Goal: Navigation & Orientation: Find specific page/section

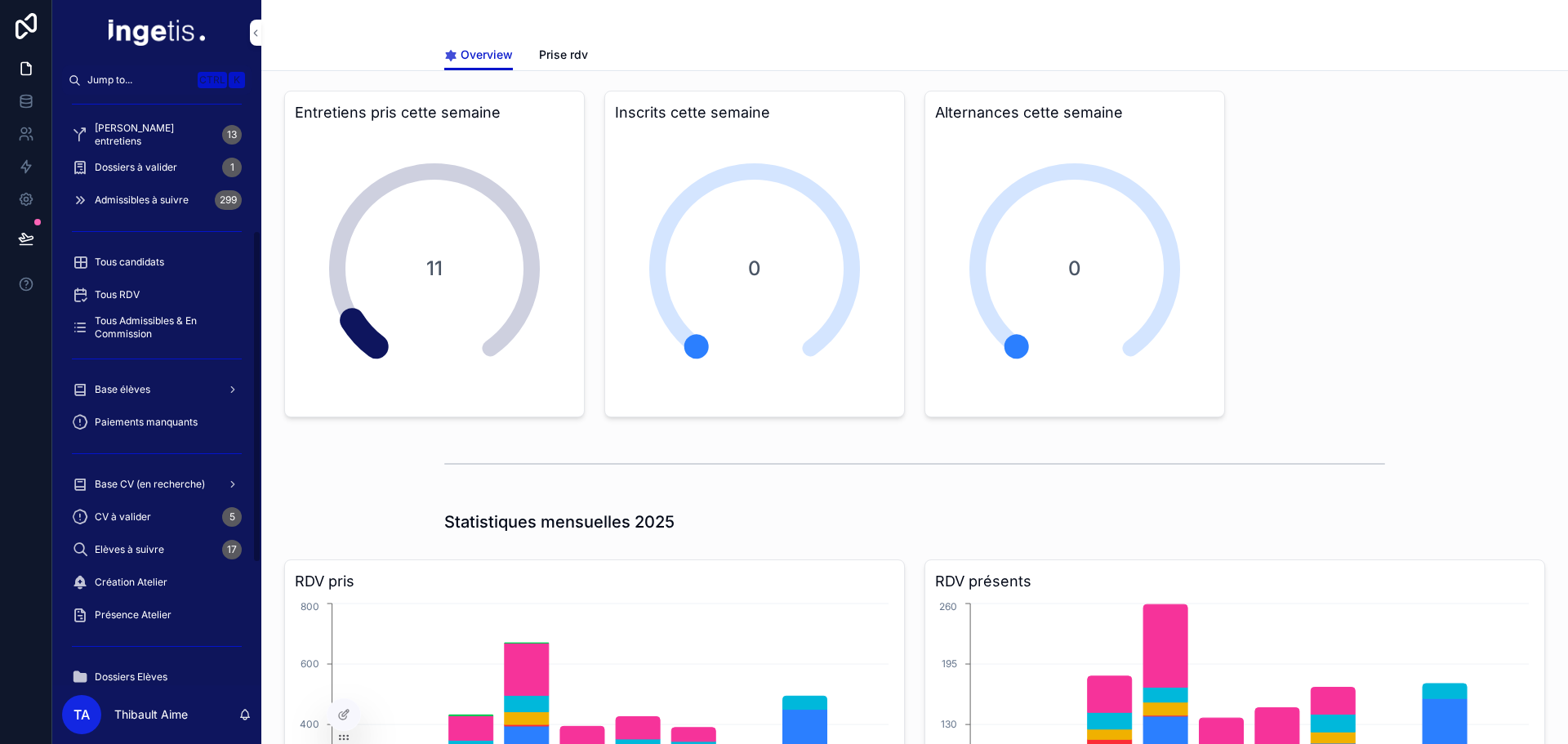
scroll to position [458, 0]
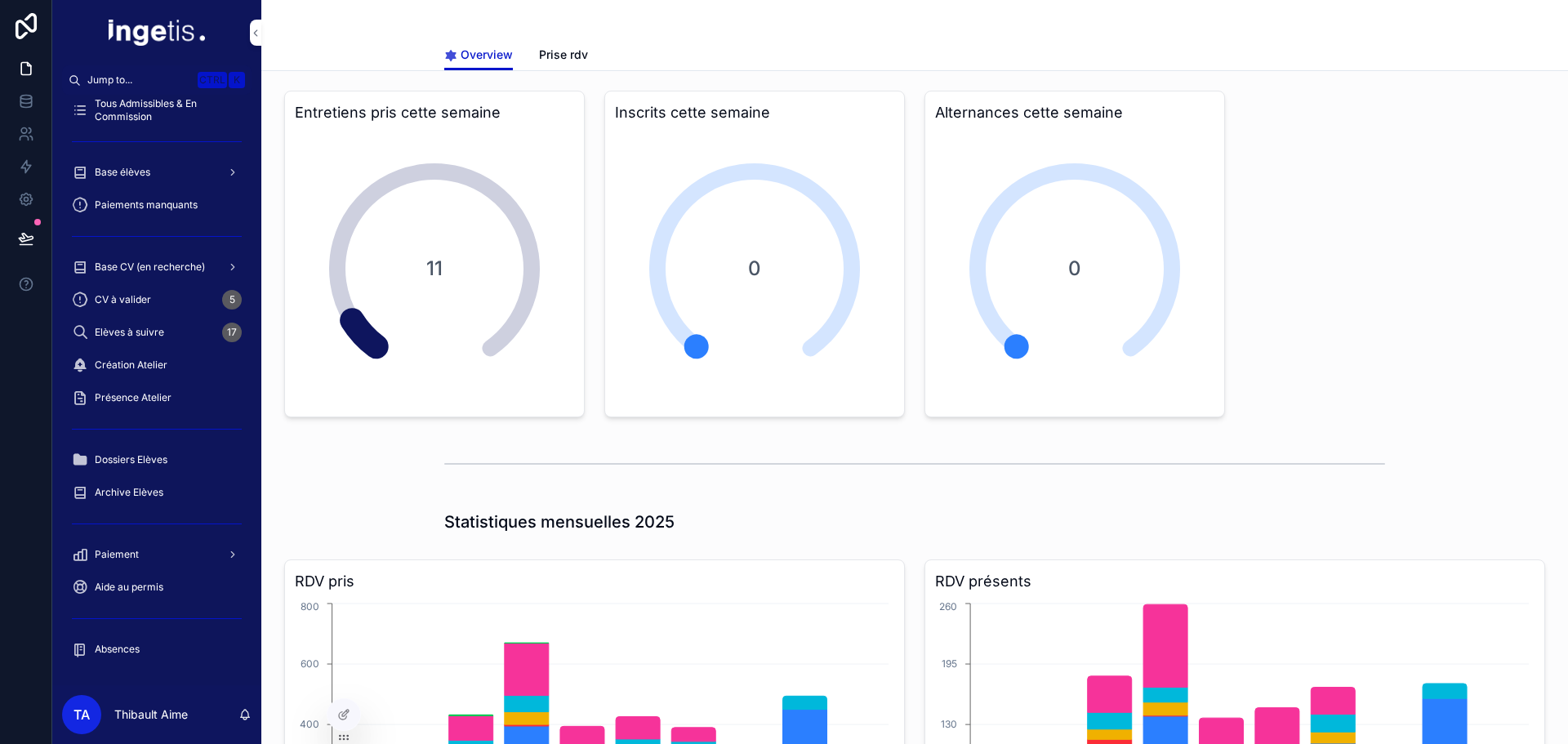
click at [177, 551] on div "Paiement" at bounding box center [156, 554] width 169 height 26
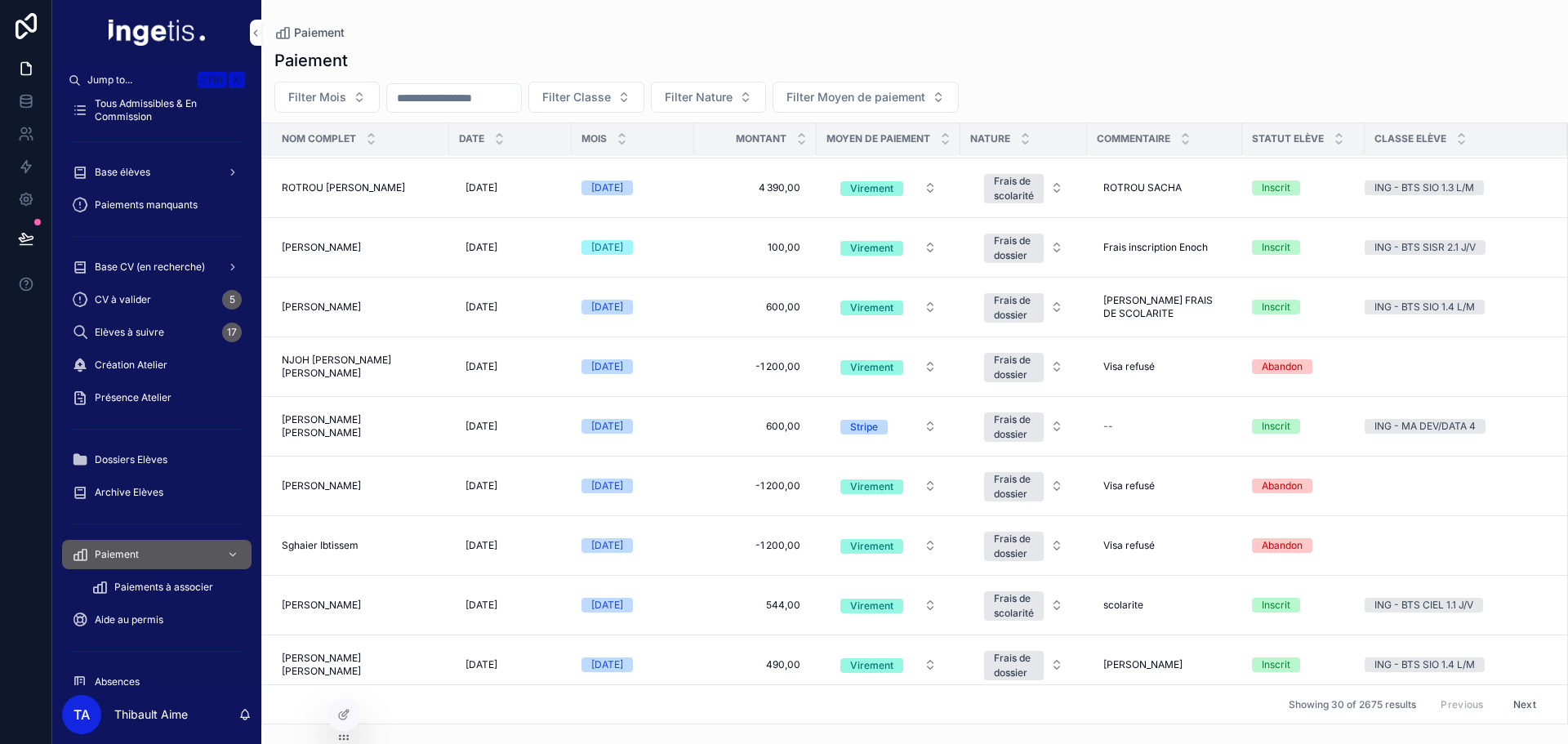
scroll to position [1284, 0]
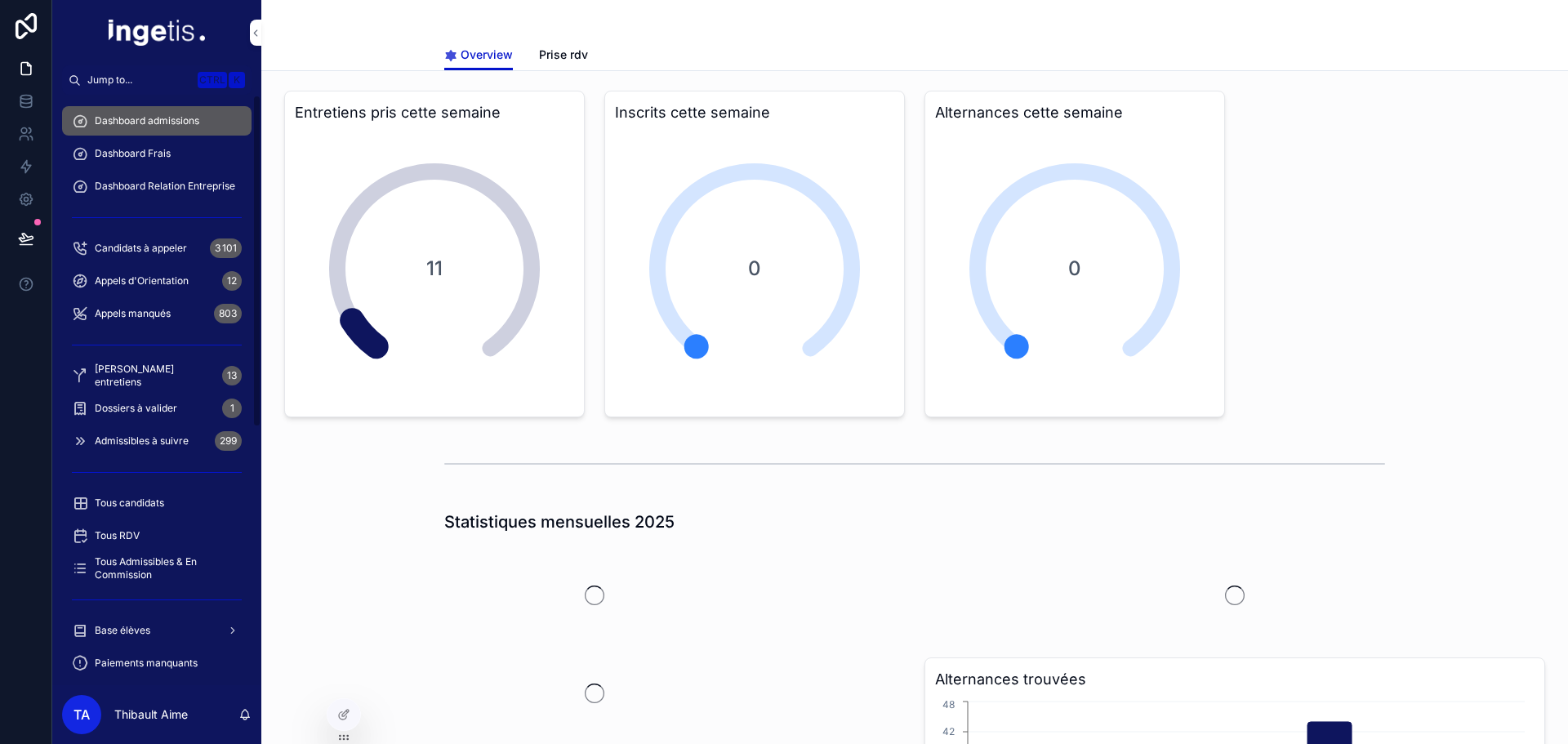
click at [173, 406] on span "Dossiers à valider" at bounding box center [135, 408] width 82 height 13
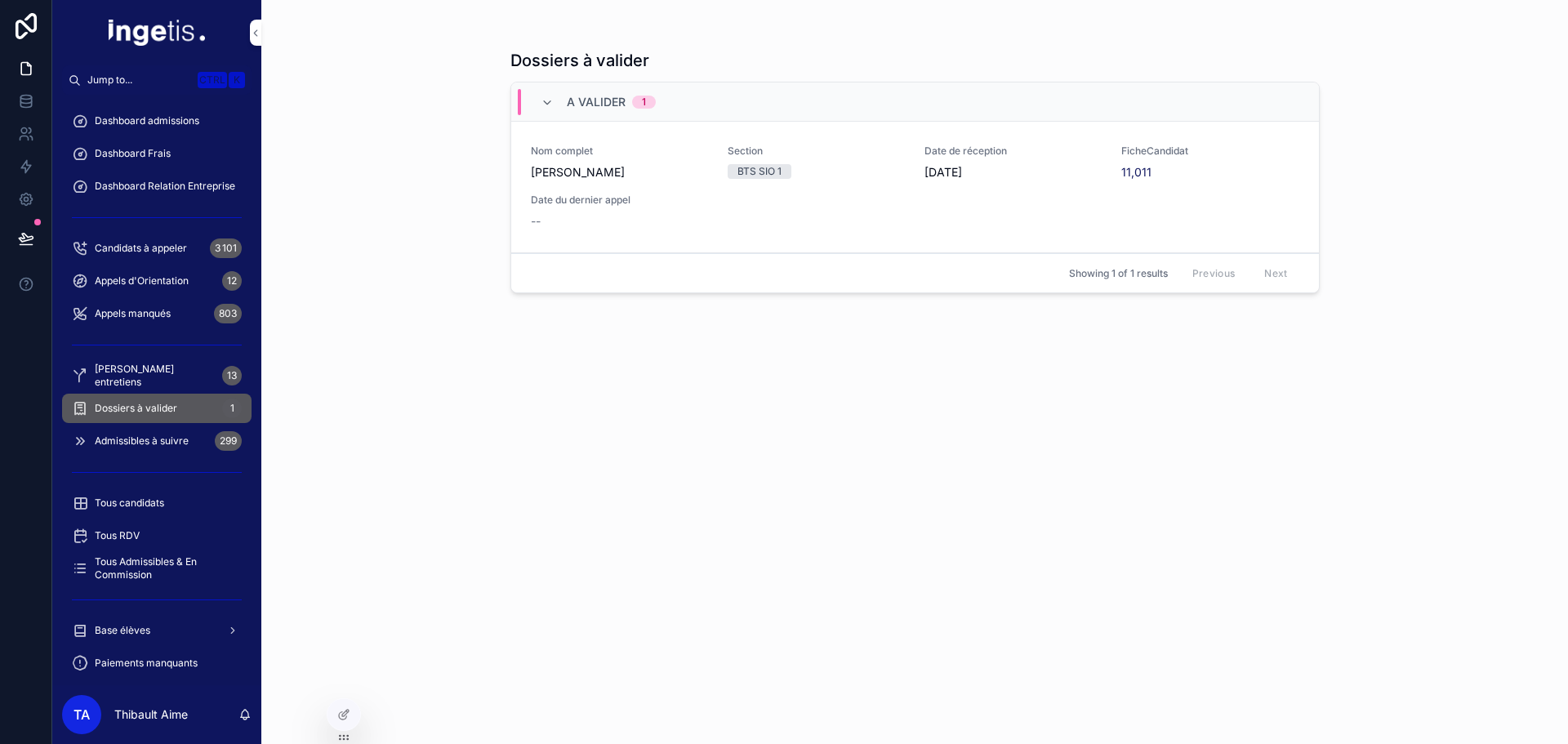
click at [196, 120] on span "Dashboard admissions" at bounding box center [146, 121] width 104 height 13
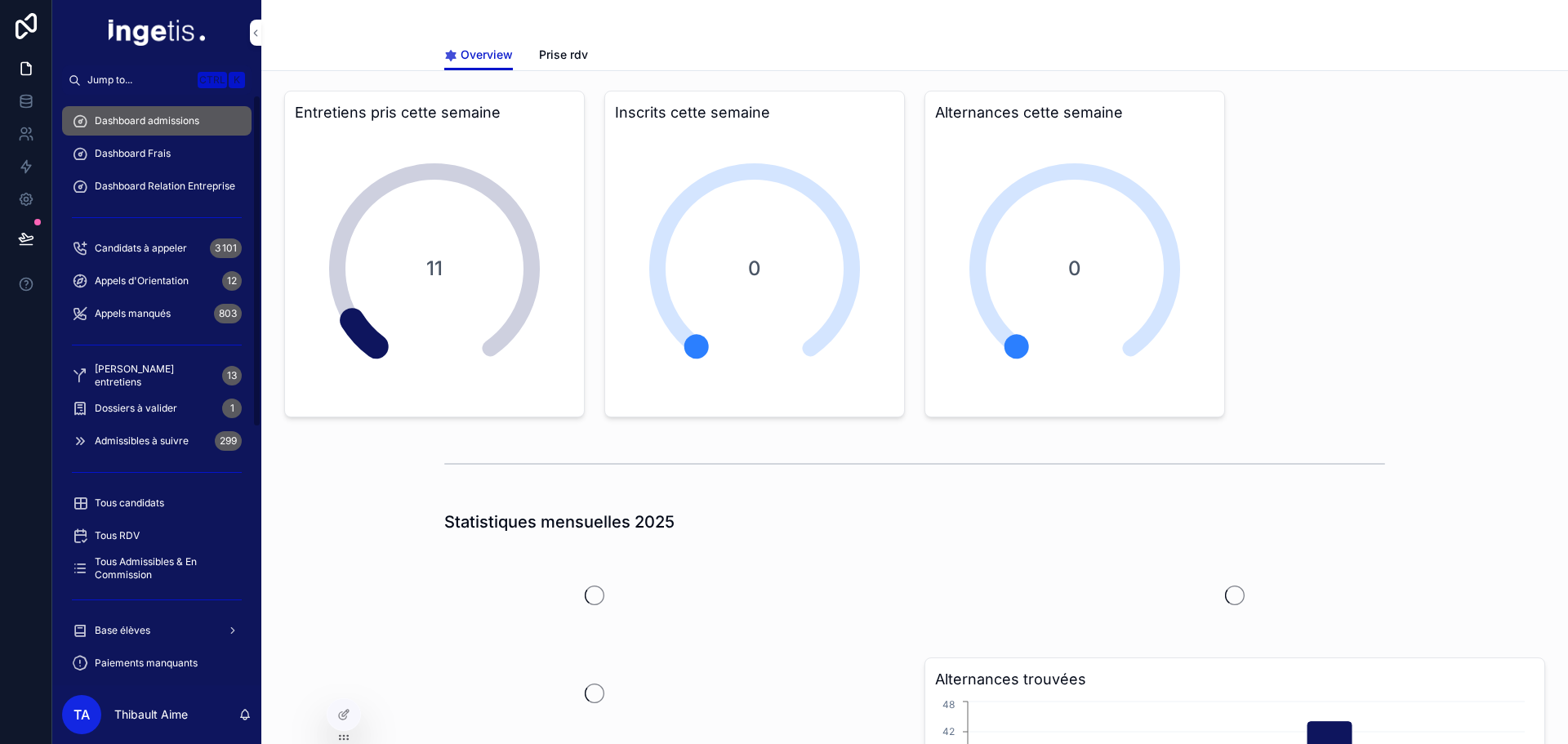
click at [139, 159] on span "Dashboard Frais" at bounding box center [132, 153] width 76 height 13
